Goal: Navigation & Orientation: Find specific page/section

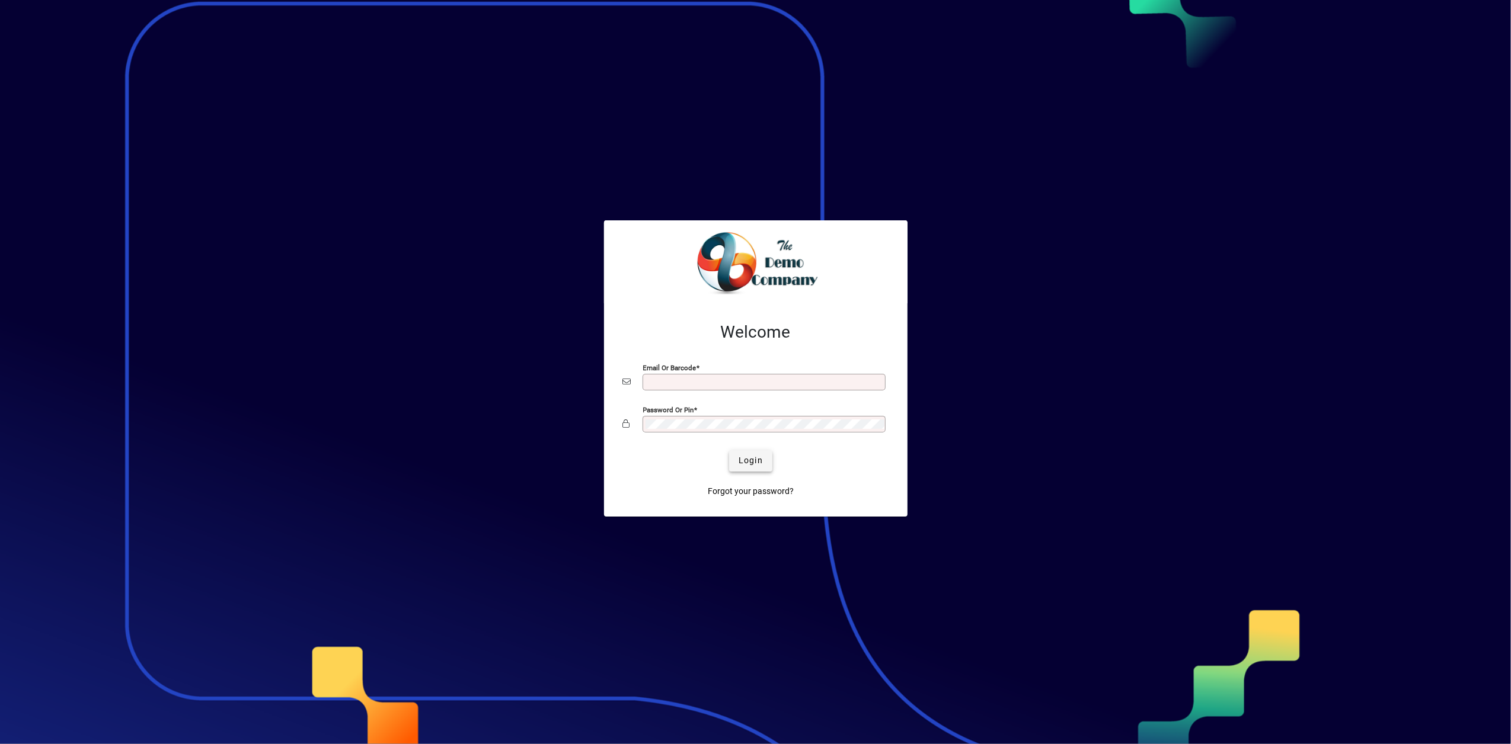
type input "**********"
click at [753, 458] on span "Login" at bounding box center [751, 461] width 24 height 12
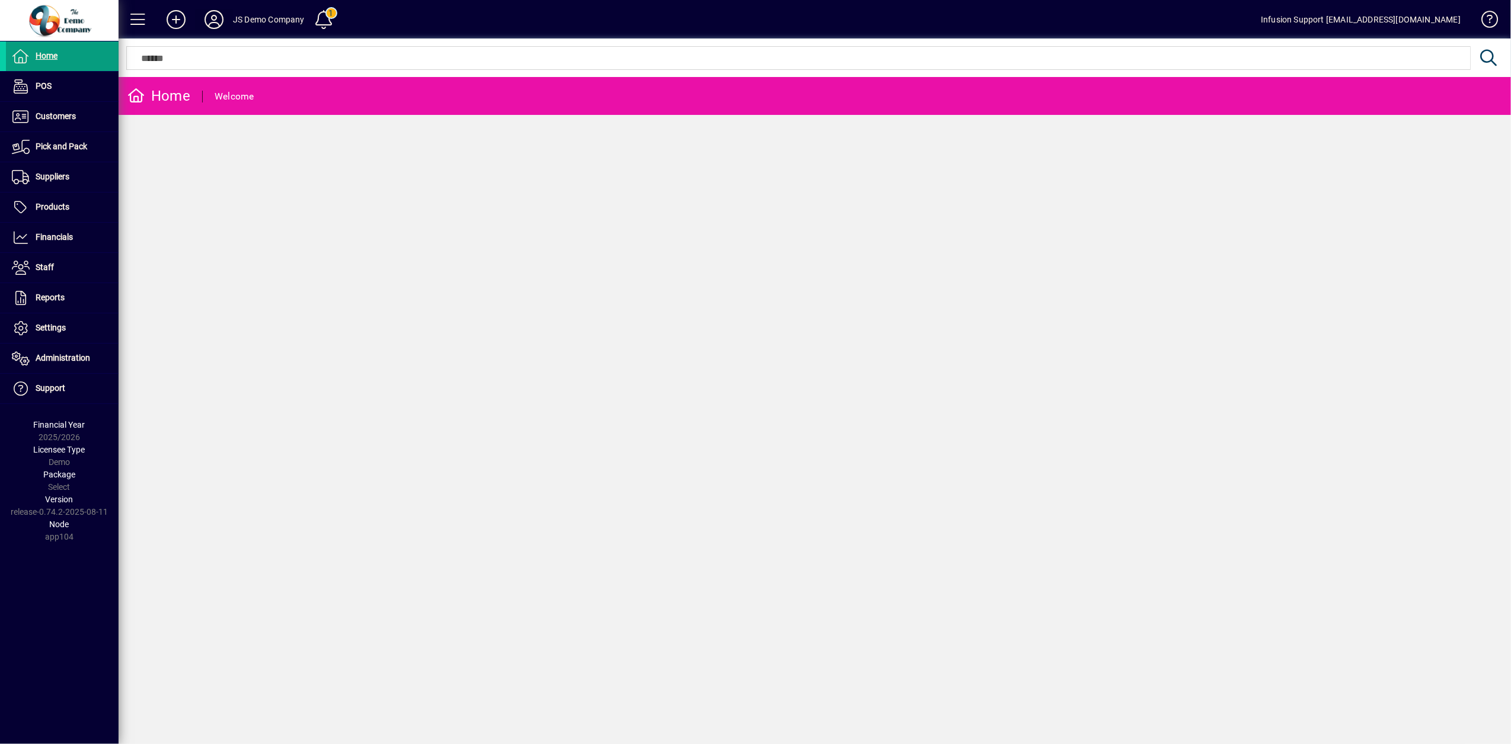
click at [222, 22] on icon at bounding box center [214, 19] width 24 height 19
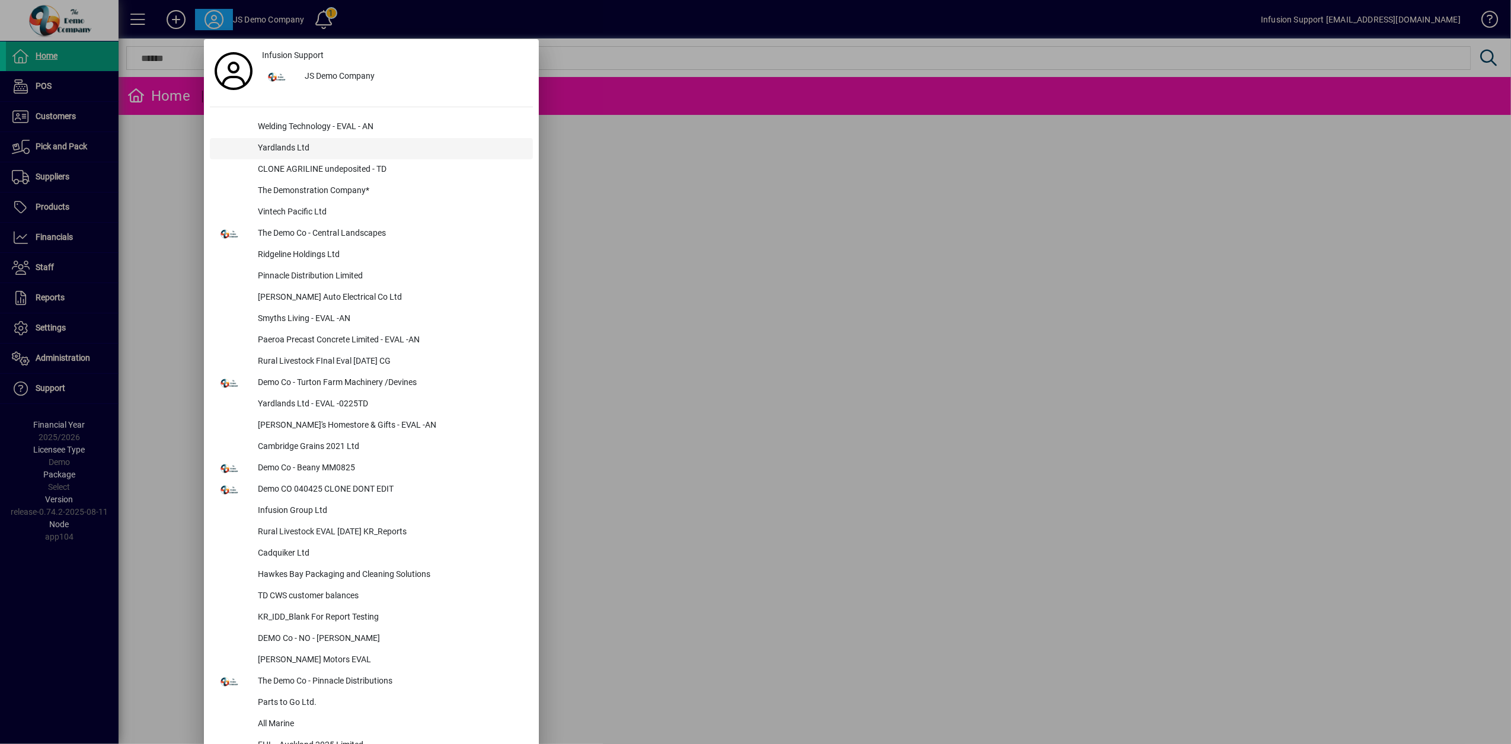
click at [294, 142] on div "Yardlands Ltd" at bounding box center [390, 148] width 285 height 21
